Goal: Navigation & Orientation: Understand site structure

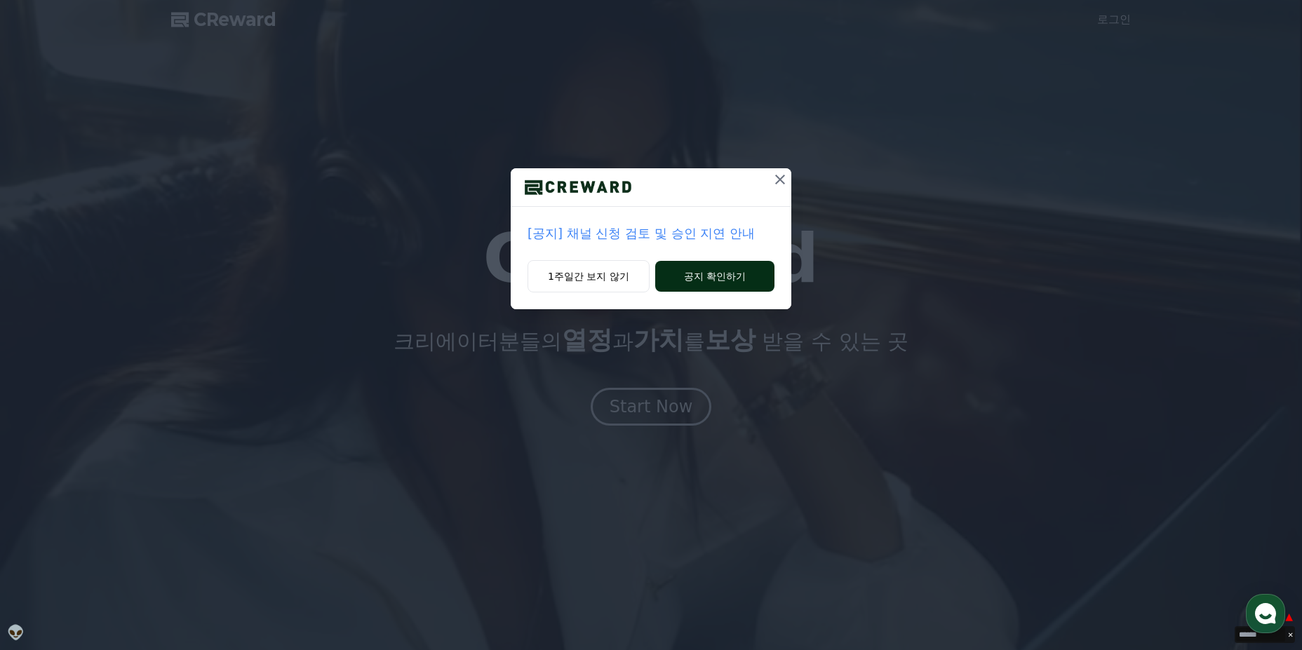
click at [694, 276] on button "공지 확인하기" at bounding box center [714, 276] width 119 height 31
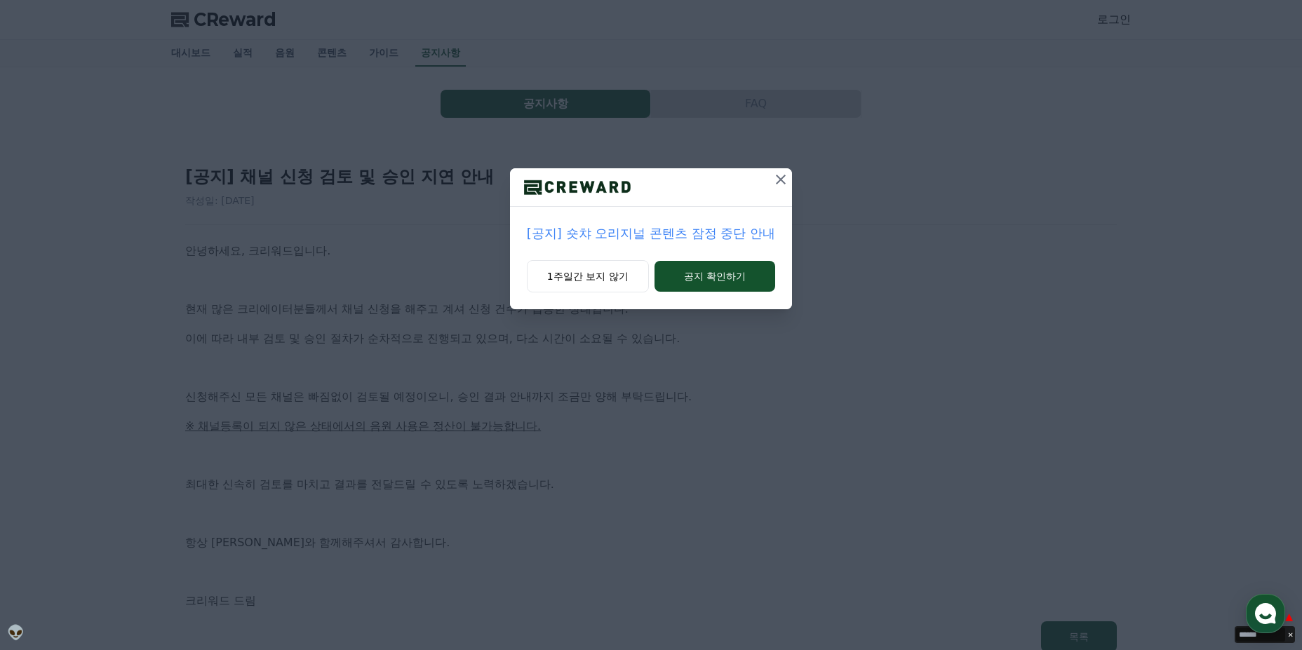
click at [774, 184] on icon at bounding box center [780, 179] width 17 height 17
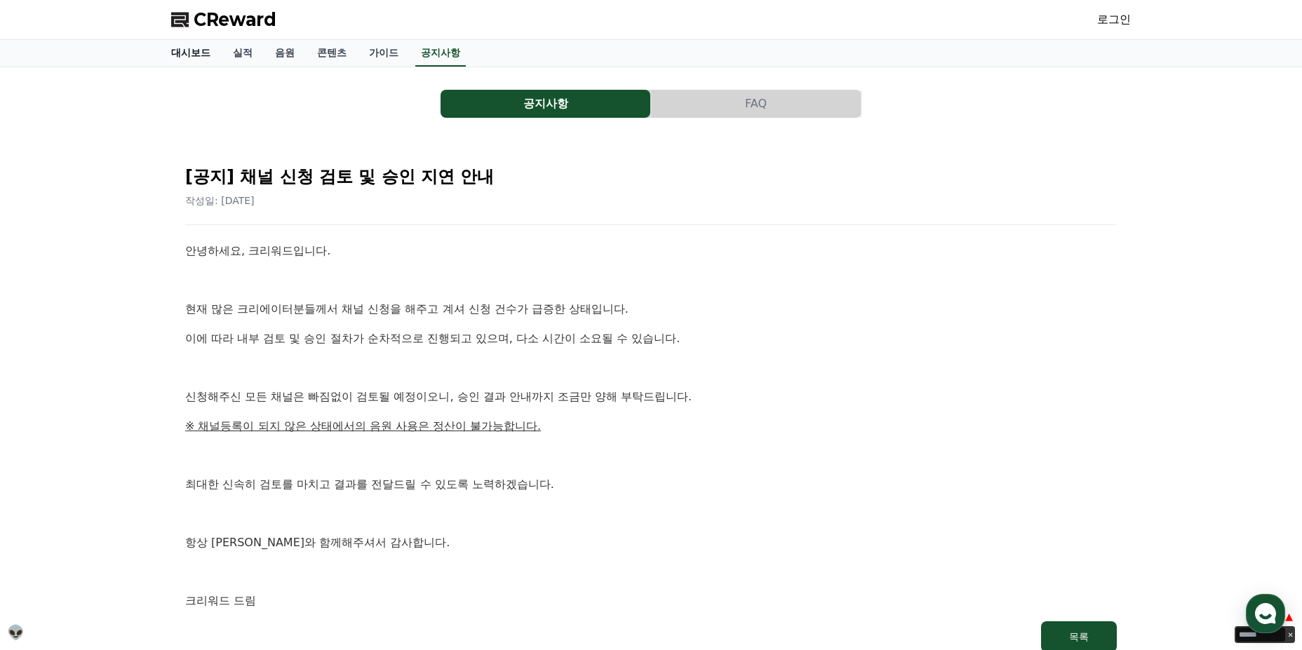
click at [183, 62] on link "대시보드" at bounding box center [191, 53] width 62 height 27
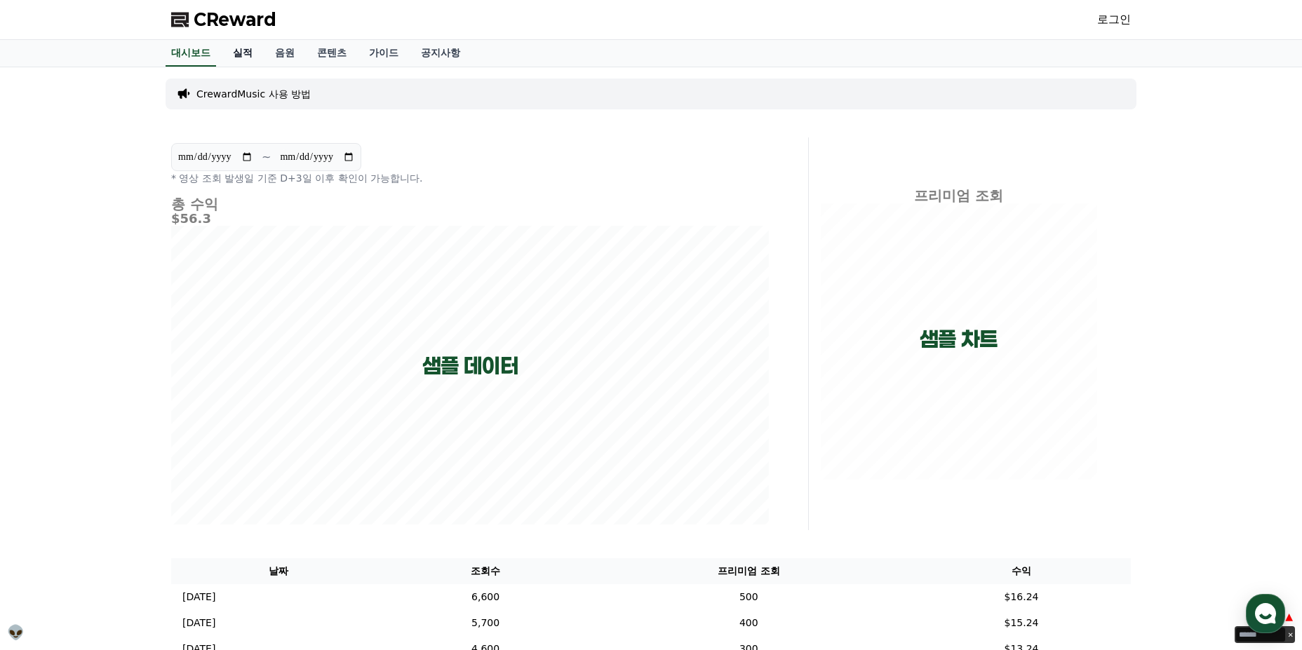
click at [240, 53] on link "실적" at bounding box center [243, 53] width 42 height 27
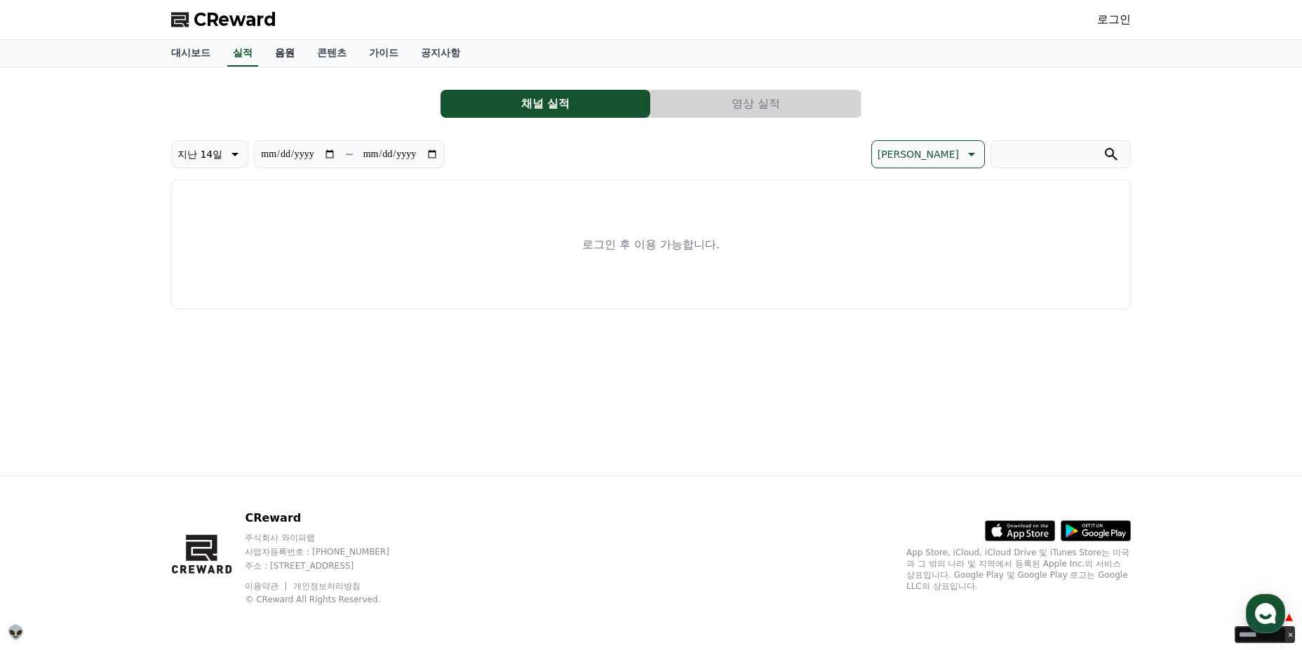
click at [287, 54] on link "음원" at bounding box center [285, 53] width 42 height 27
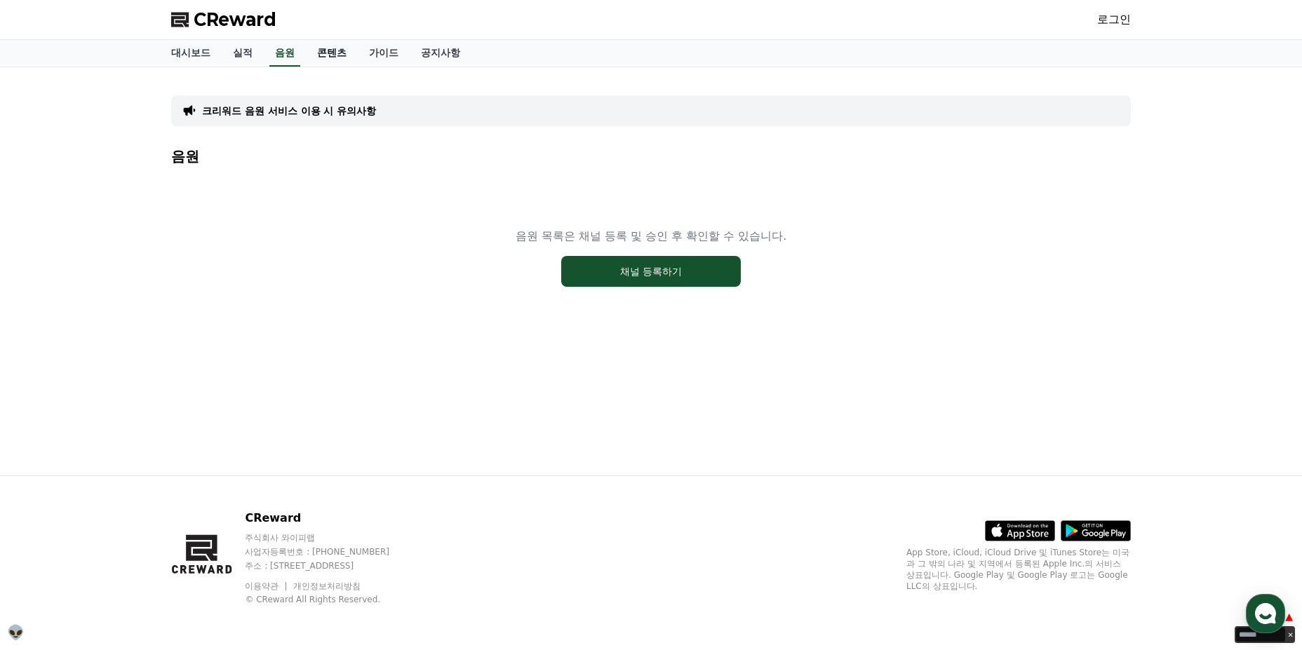
click at [329, 54] on link "콘텐츠" at bounding box center [332, 53] width 52 height 27
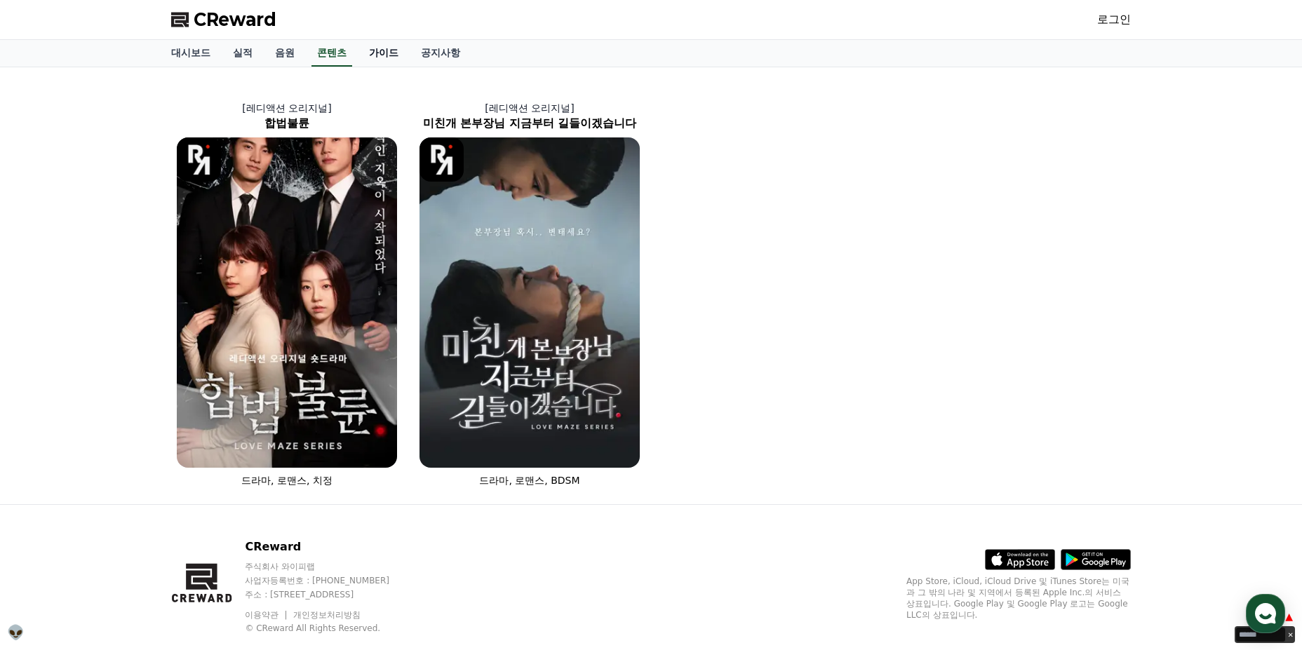
click at [378, 50] on link "가이드" at bounding box center [384, 53] width 52 height 27
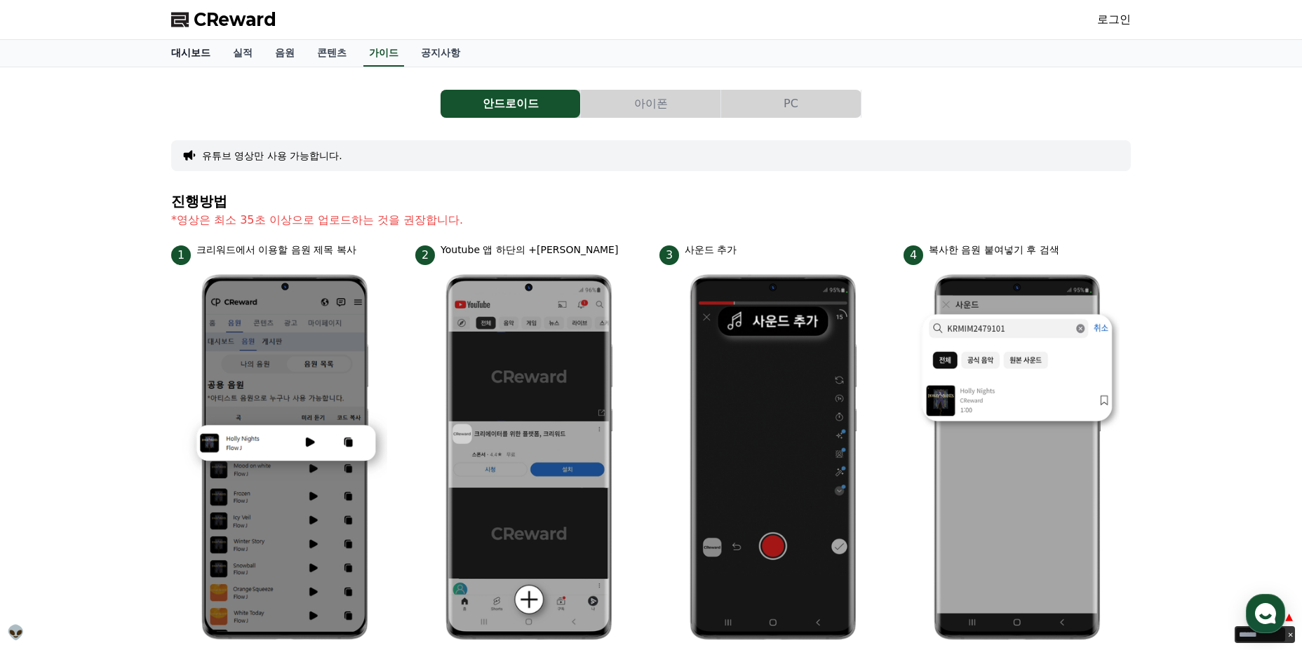
click at [191, 46] on link "대시보드" at bounding box center [191, 53] width 62 height 27
